Goal: Transaction & Acquisition: Purchase product/service

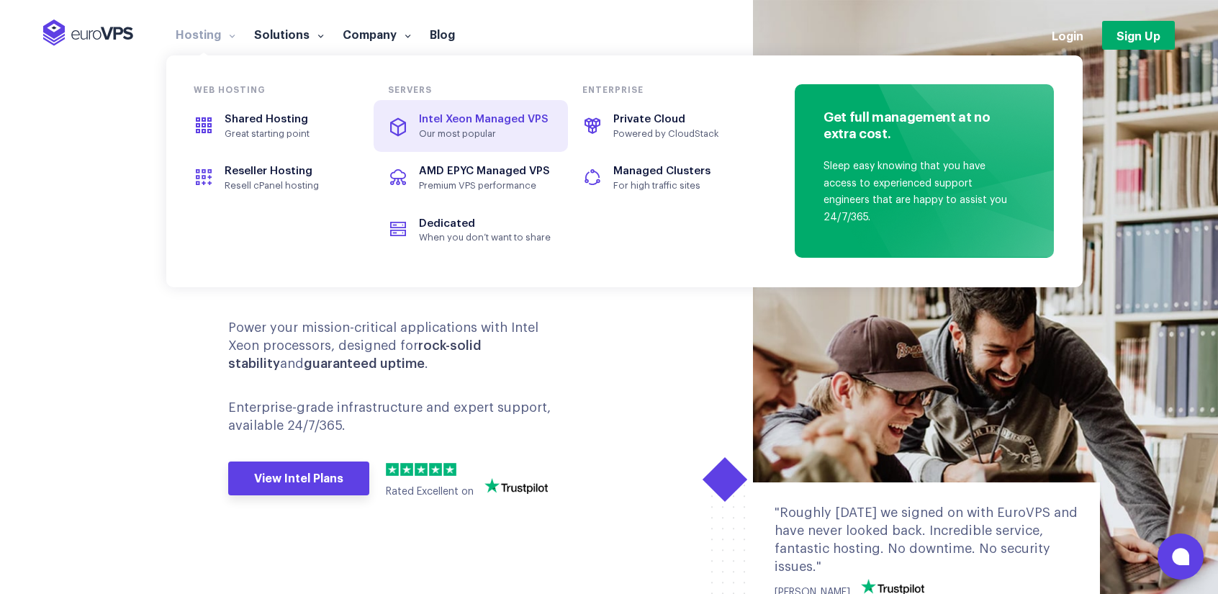
click at [471, 126] on span "Intel Xeon Managed VPS" at bounding box center [470, 120] width 161 height 17
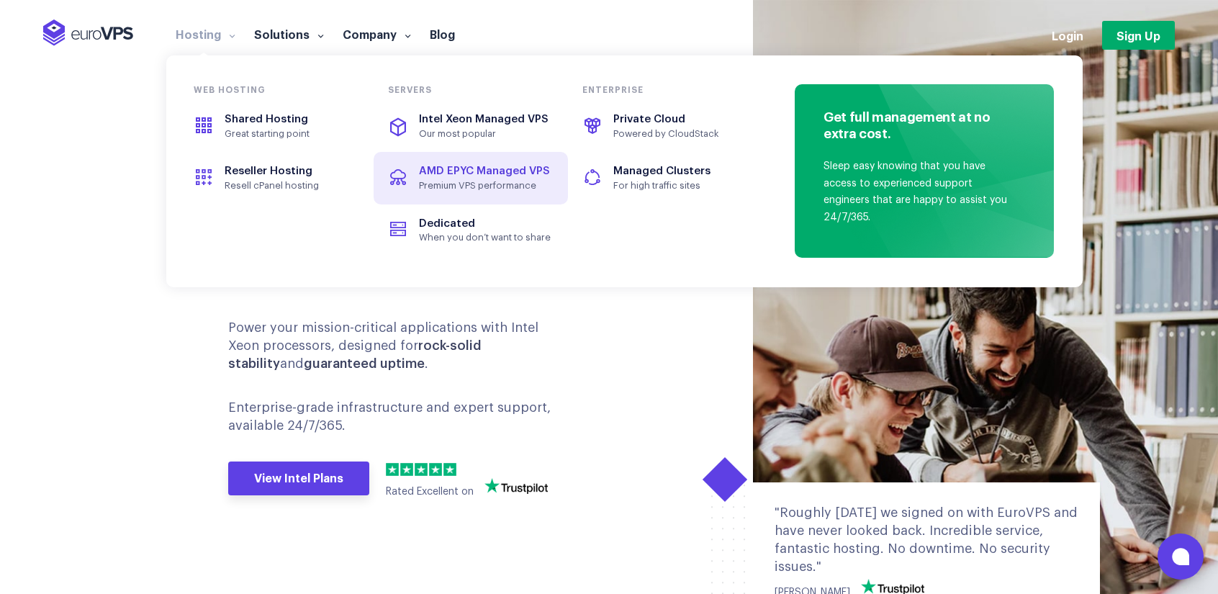
click at [476, 174] on span "AMD EPYC Managed VPS" at bounding box center [484, 171] width 131 height 11
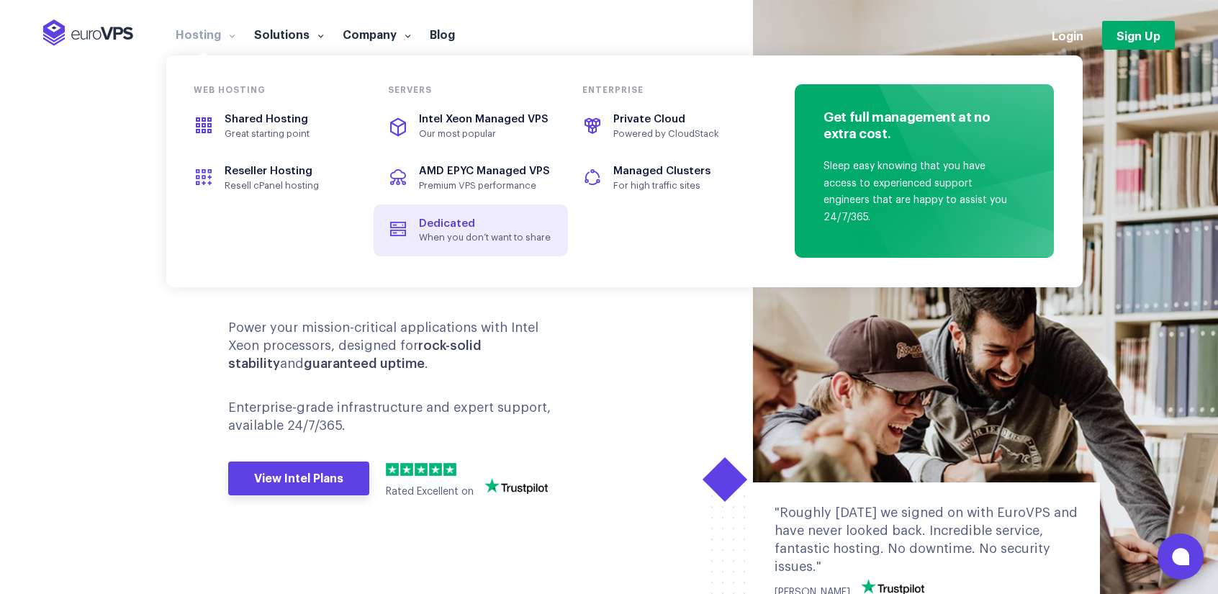
click at [476, 240] on span "When you don’t want to share" at bounding box center [485, 238] width 132 height 12
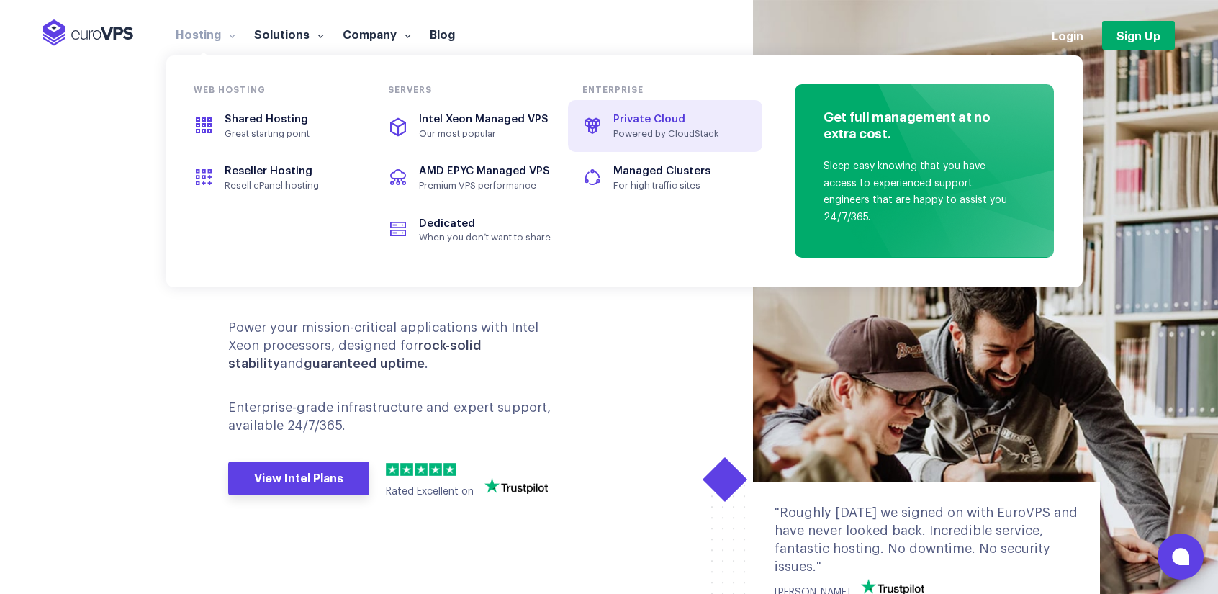
click at [651, 132] on span "Powered by CloudStack" at bounding box center [679, 134] width 132 height 12
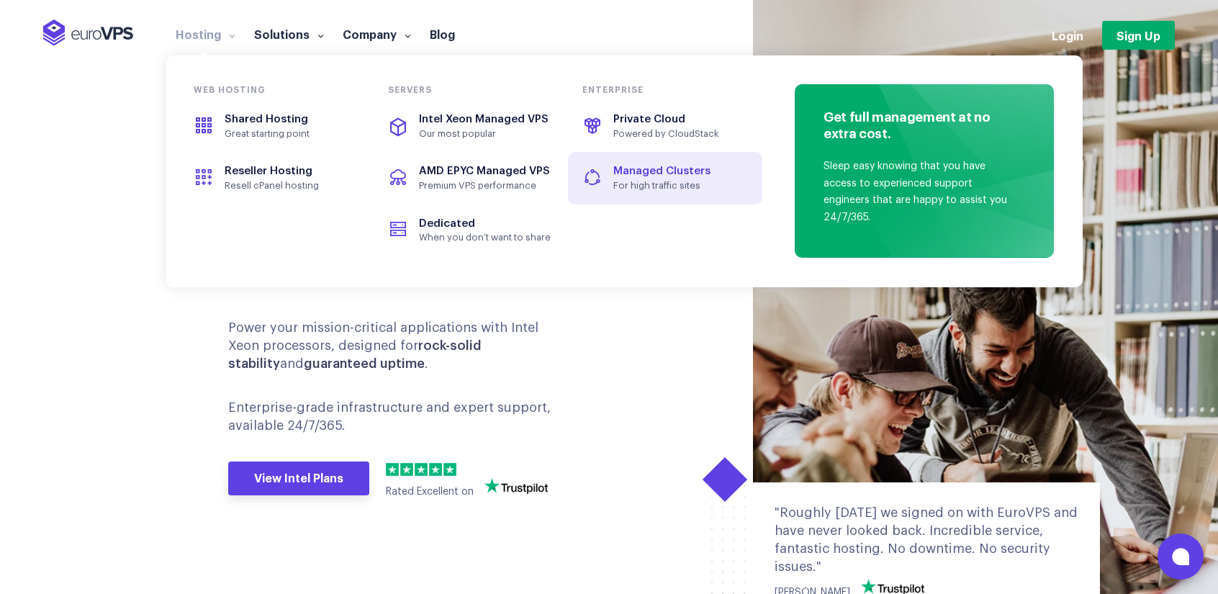
click at [659, 177] on span "Managed Clusters" at bounding box center [664, 171] width 161 height 17
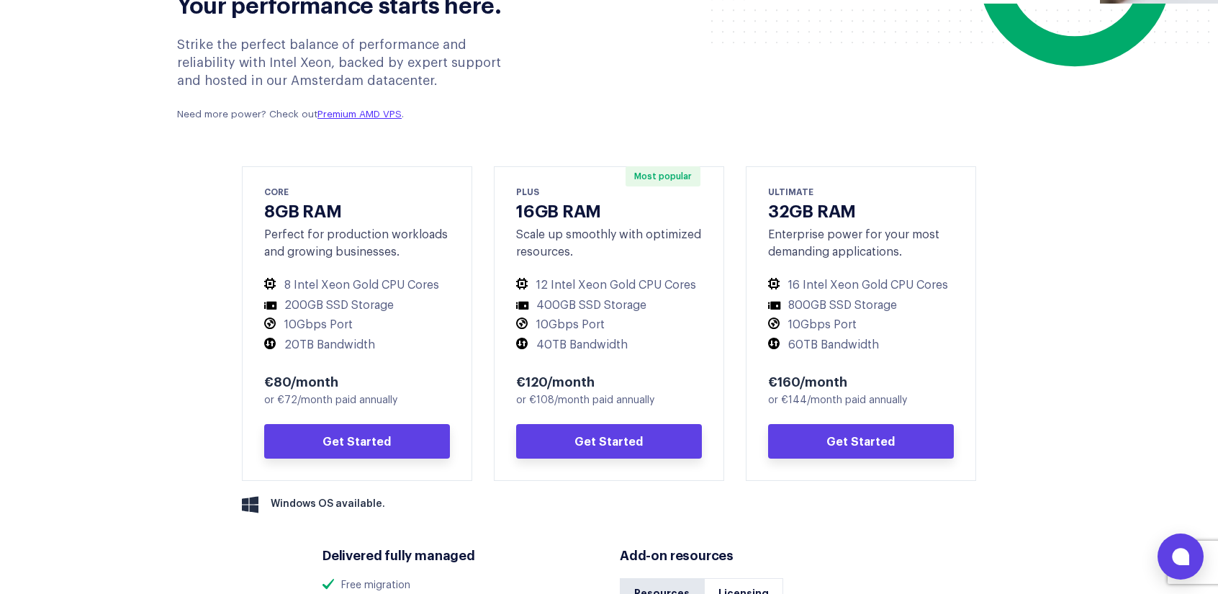
scroll to position [635, 0]
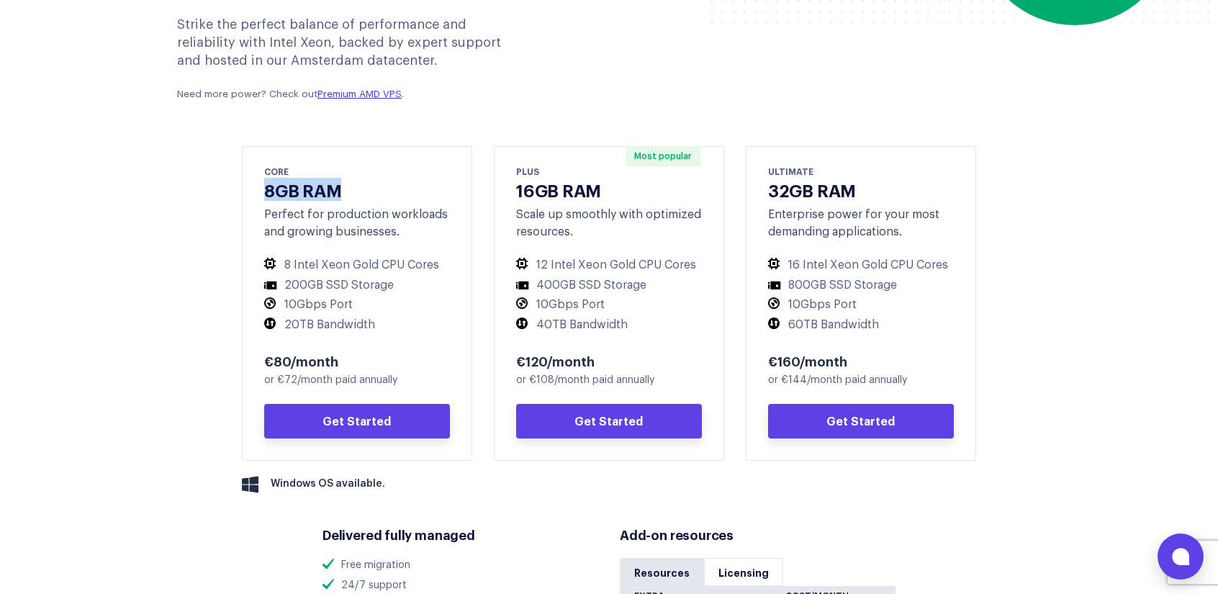
drag, startPoint x: 260, startPoint y: 191, endPoint x: 376, endPoint y: 191, distance: 115.1
click at [376, 191] on div "CORE 8GB RAM Perfect for production workloads and growing businesses. 8 Intel X…" at bounding box center [357, 303] width 230 height 314
click at [376, 191] on h3 "8GB RAM" at bounding box center [357, 189] width 186 height 21
drag, startPoint x: 261, startPoint y: 214, endPoint x: 411, endPoint y: 227, distance: 150.2
click at [411, 227] on div "CORE 8GB RAM Perfect for production workloads and growing businesses. 8 Intel X…" at bounding box center [357, 303] width 230 height 314
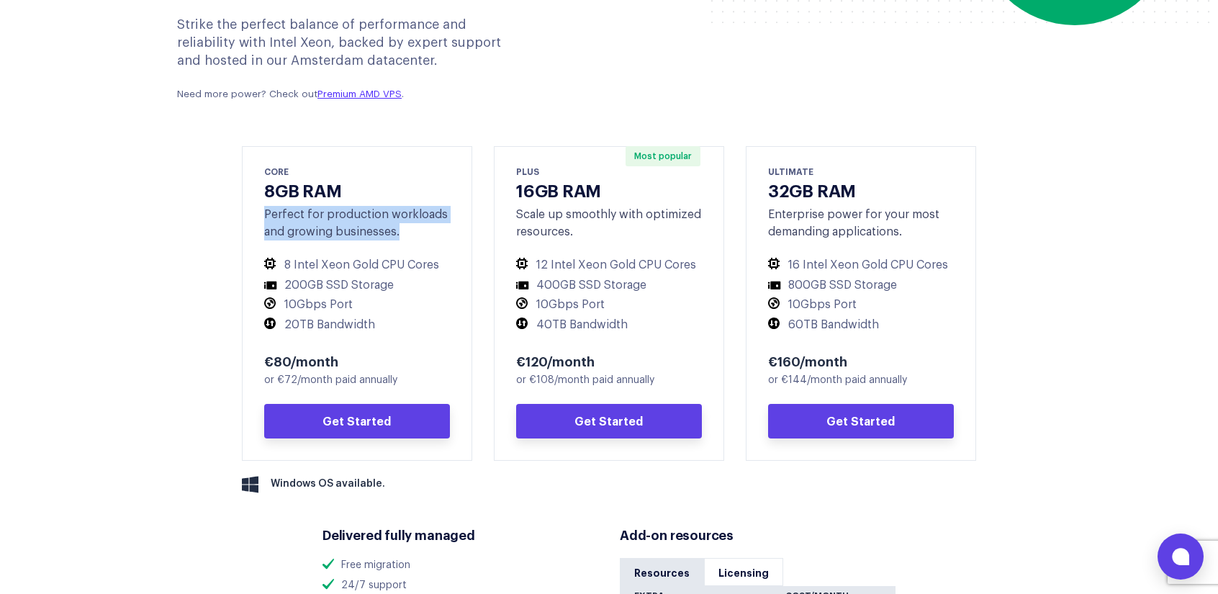
click at [411, 227] on div "Perfect for production workloads and growing businesses." at bounding box center [357, 223] width 186 height 35
click at [371, 95] on link "Premium AMD VPS" at bounding box center [359, 93] width 84 height 9
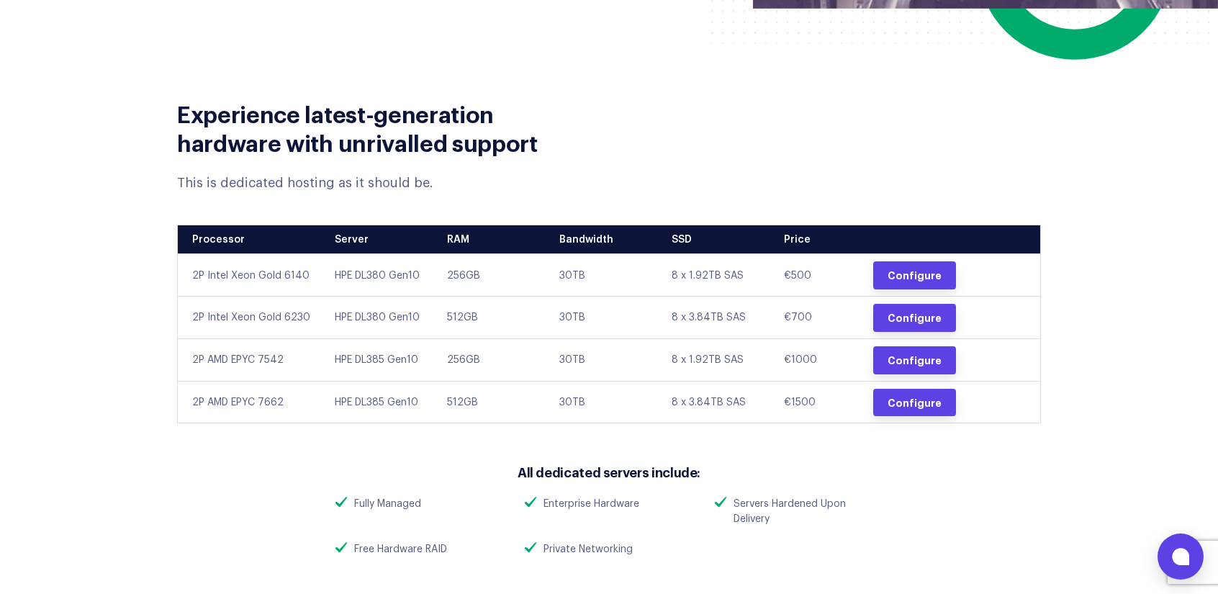
scroll to position [539, 0]
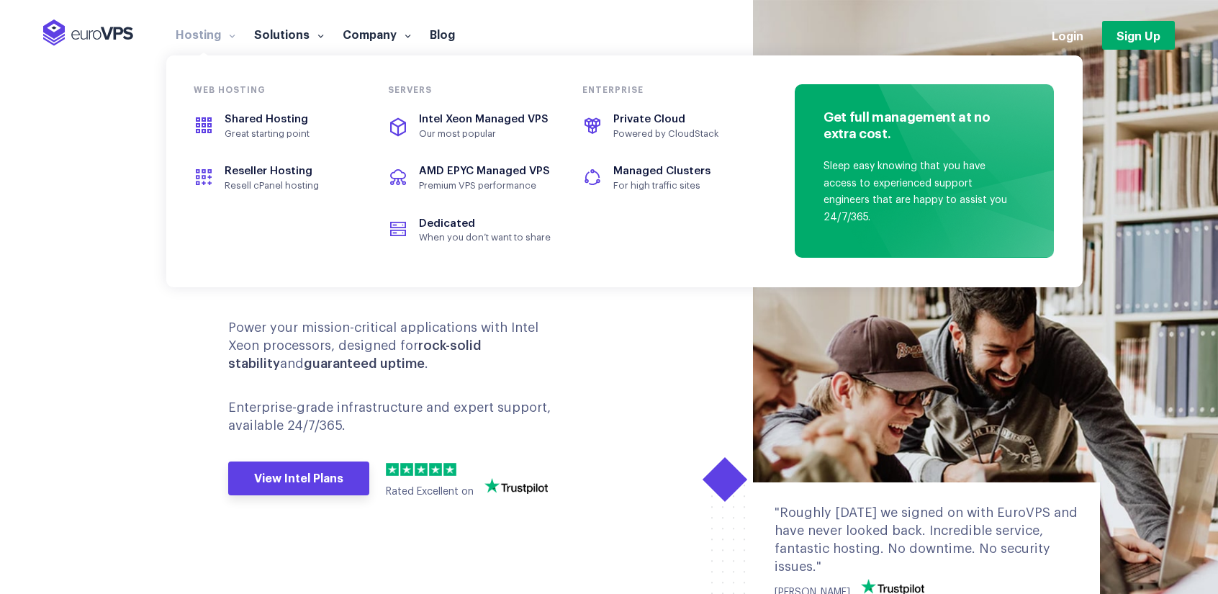
click at [217, 34] on link "Hosting" at bounding box center [205, 34] width 78 height 14
click at [405, 112] on span "Intel Xeon Managed VPS" at bounding box center [470, 120] width 161 height 17
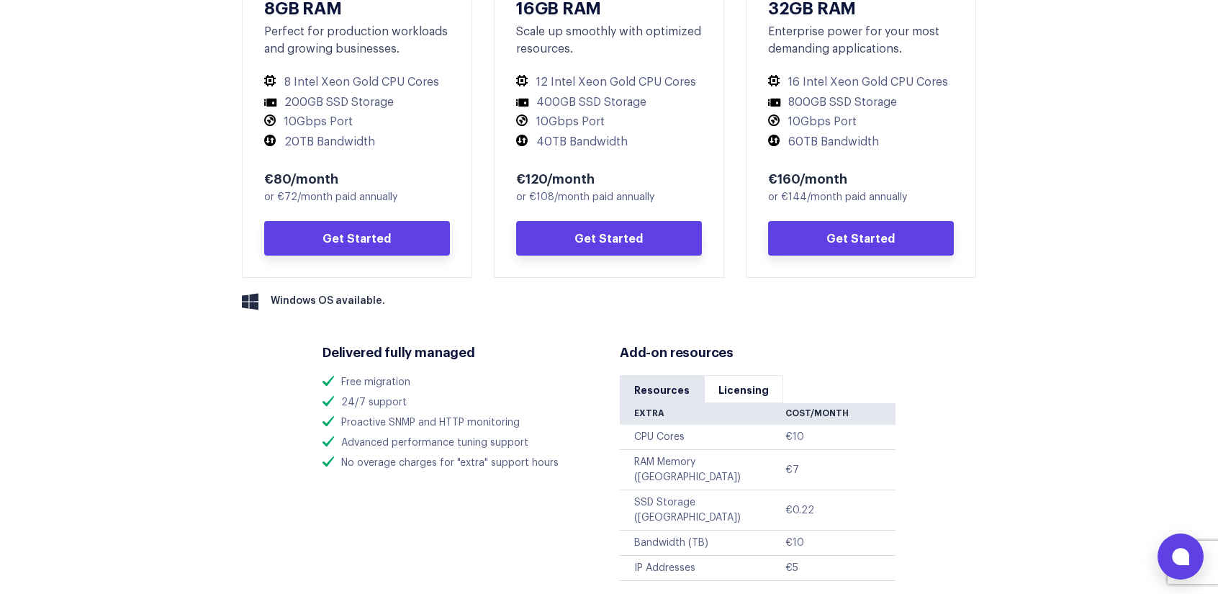
scroll to position [823, 0]
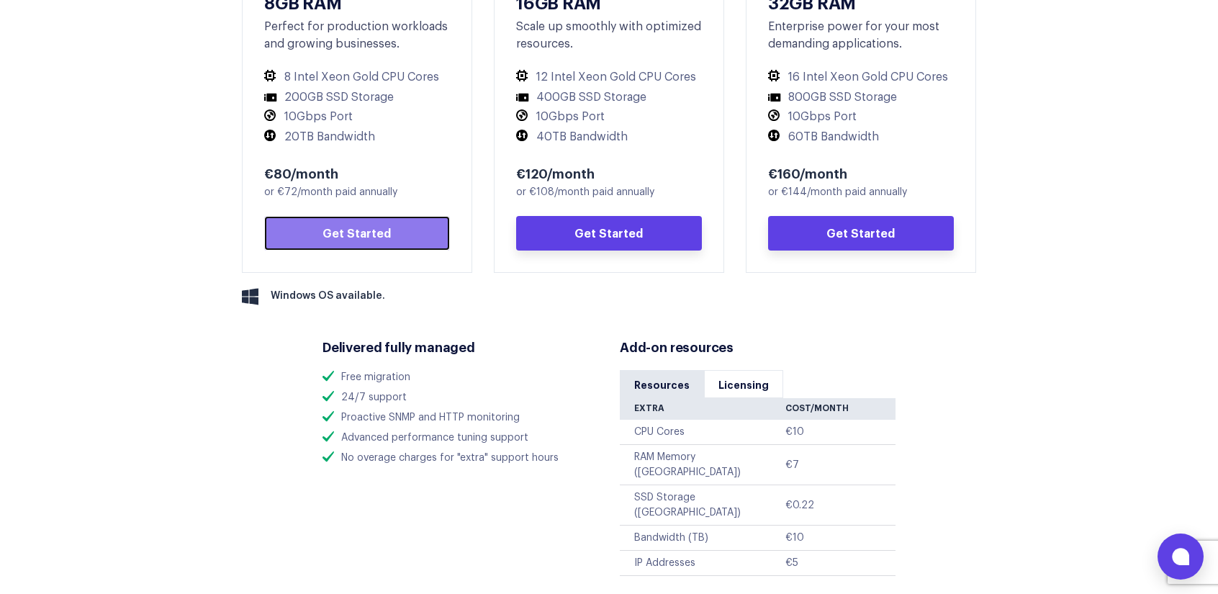
click at [369, 235] on link "Get Started" at bounding box center [357, 233] width 186 height 35
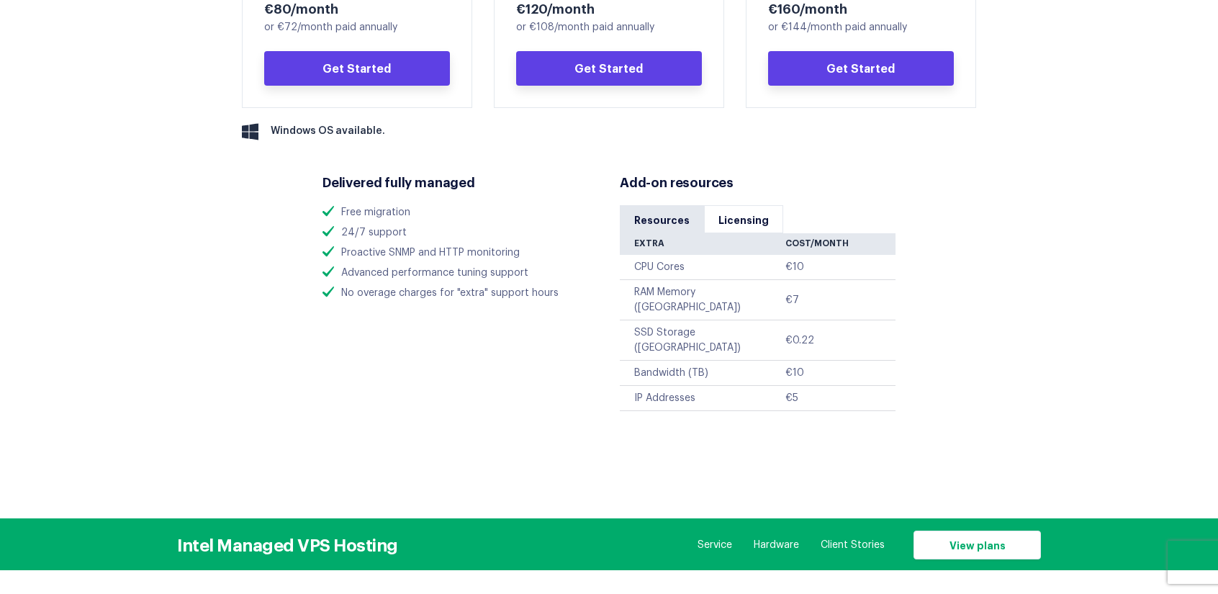
scroll to position [991, 0]
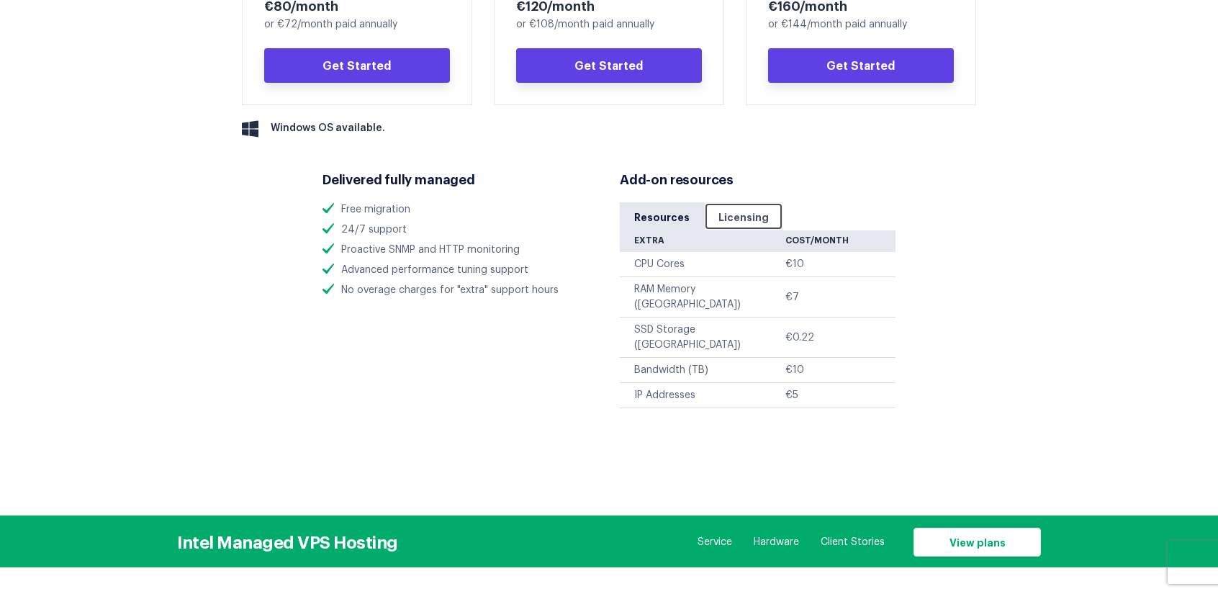
click at [734, 211] on link "Licensing" at bounding box center [743, 216] width 79 height 28
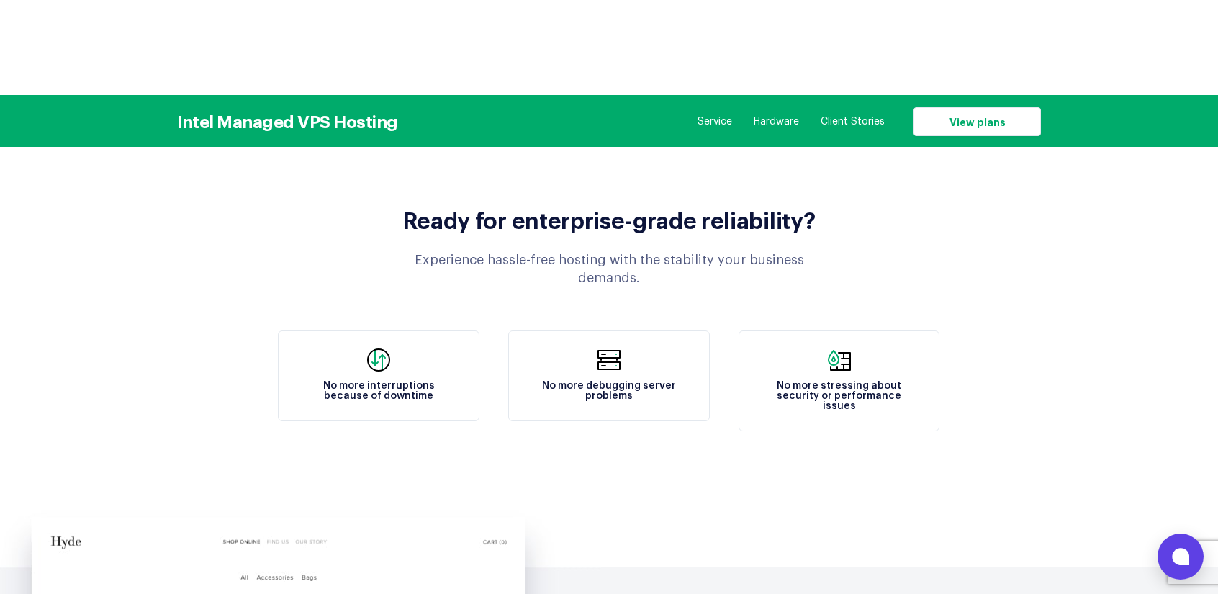
scroll to position [1416, 0]
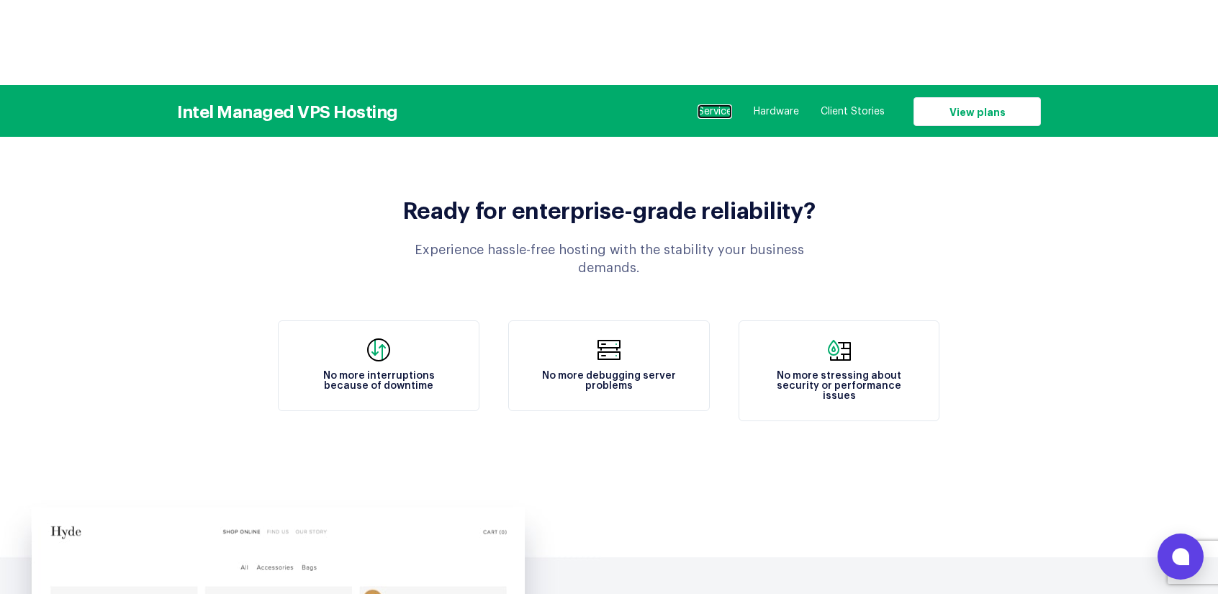
click at [721, 110] on link "Service" at bounding box center [714, 111] width 35 height 14
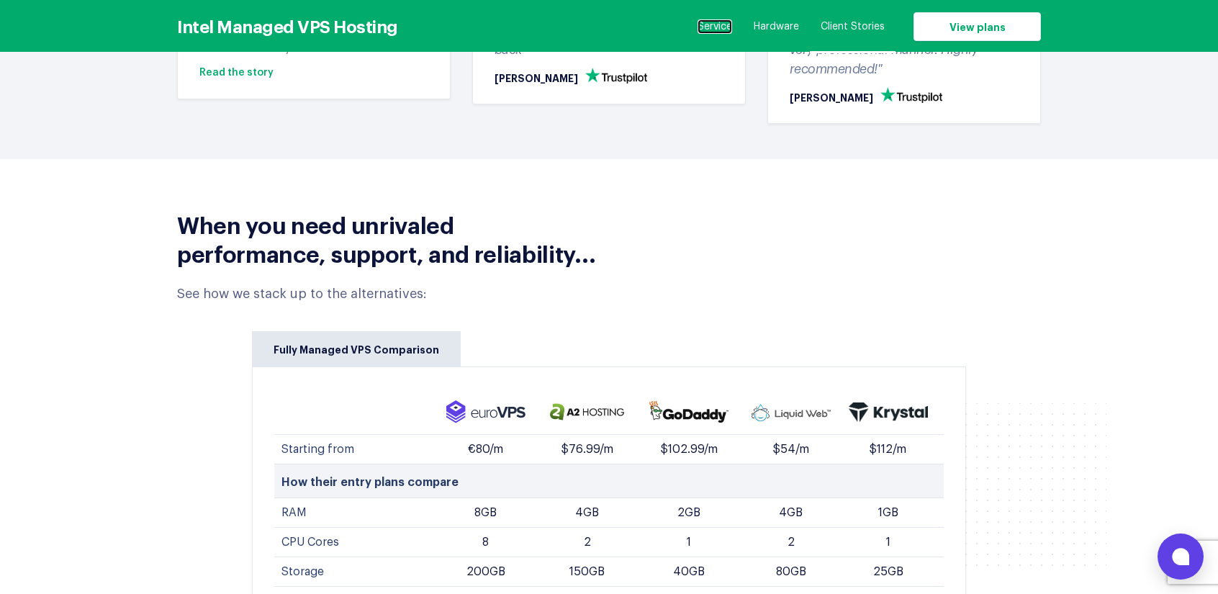
scroll to position [5611, 0]
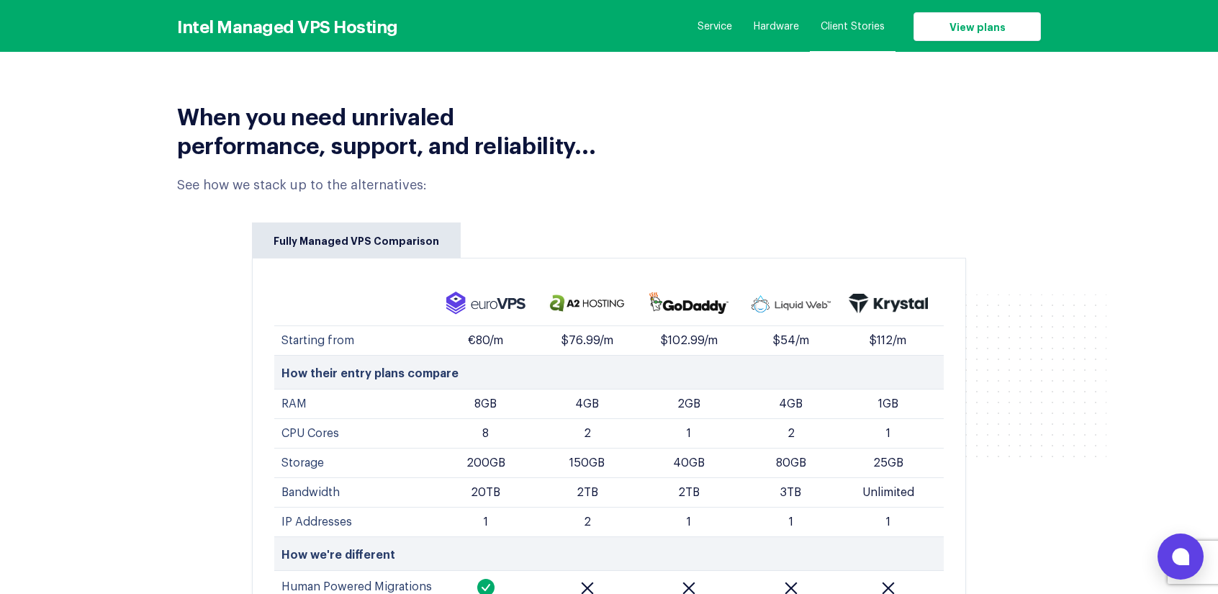
click at [891, 294] on img at bounding box center [887, 304] width 79 height 20
